Goal: Task Accomplishment & Management: Manage account settings

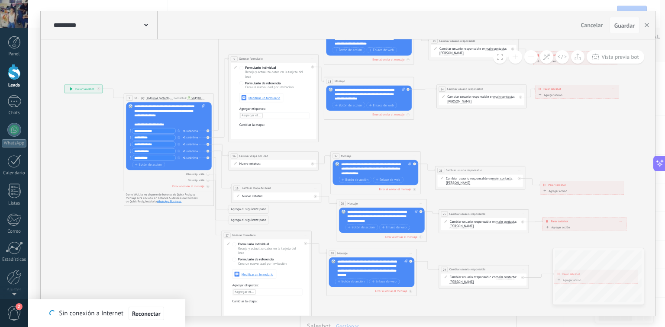
click at [12, 77] on div at bounding box center [14, 72] width 13 height 16
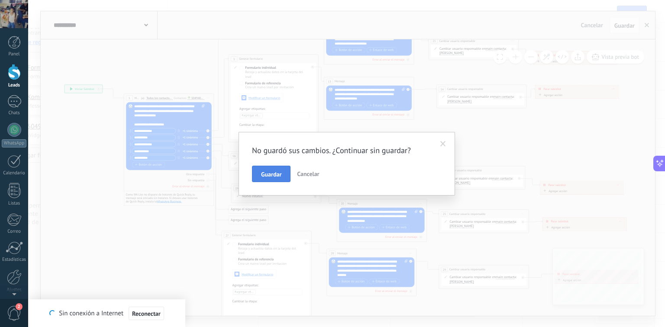
click at [264, 177] on span "Guardar" at bounding box center [271, 174] width 20 height 6
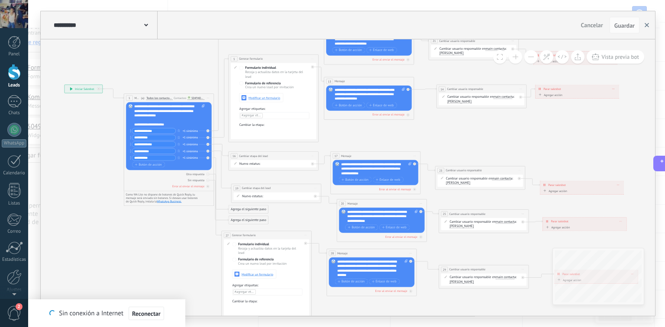
click at [647, 24] on icon "button" at bounding box center [647, 25] width 4 height 4
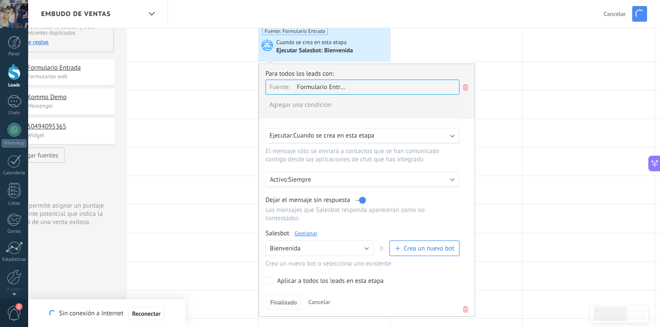
click at [276, 300] on span "Finalizado" at bounding box center [283, 303] width 27 height 6
click at [321, 298] on span "Cancelar" at bounding box center [319, 302] width 22 height 8
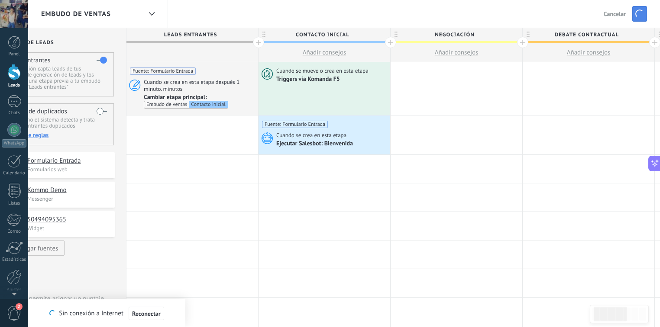
click at [641, 14] on span "button" at bounding box center [639, 14] width 9 height 9
click at [642, 13] on span "button" at bounding box center [640, 14] width 10 height 10
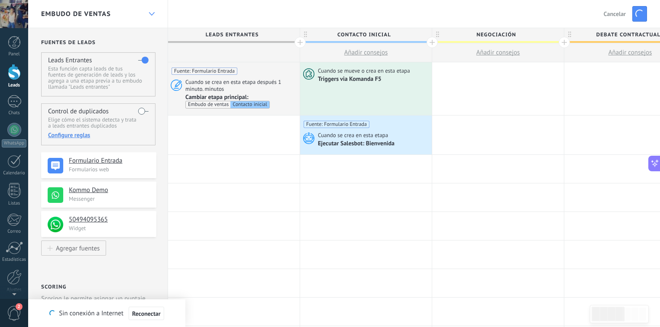
click at [151, 12] on icon at bounding box center [152, 13] width 6 height 3
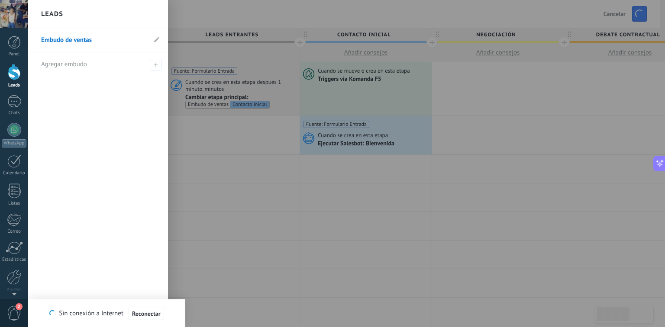
click at [151, 12] on div "Leads" at bounding box center [98, 14] width 140 height 28
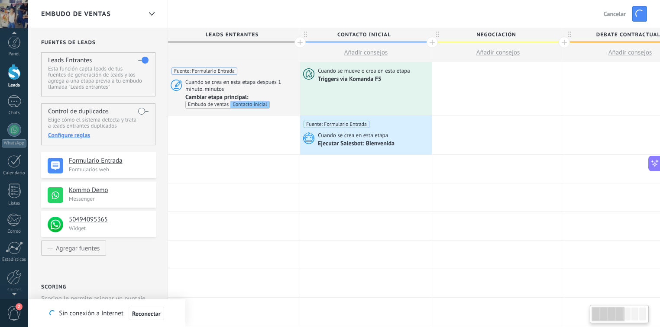
scroll to position [8, 0]
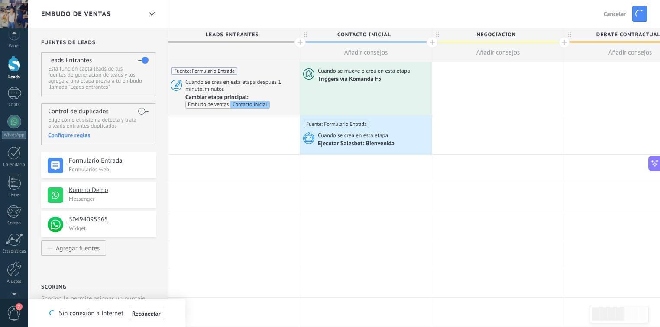
click at [3, 316] on div "2" at bounding box center [14, 313] width 28 height 29
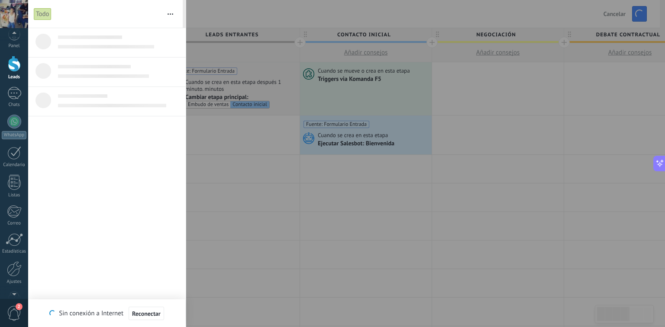
click at [4, 314] on div "2" at bounding box center [14, 313] width 28 height 29
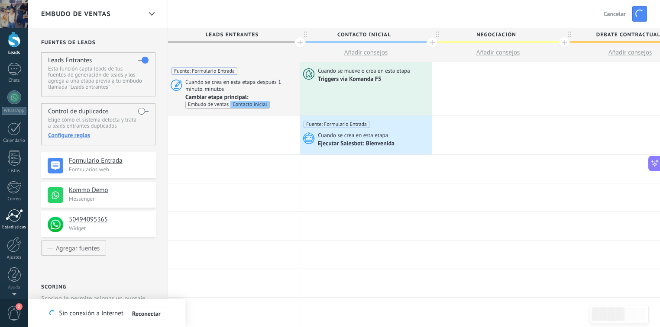
scroll to position [0, 0]
